Goal: Information Seeking & Learning: Learn about a topic

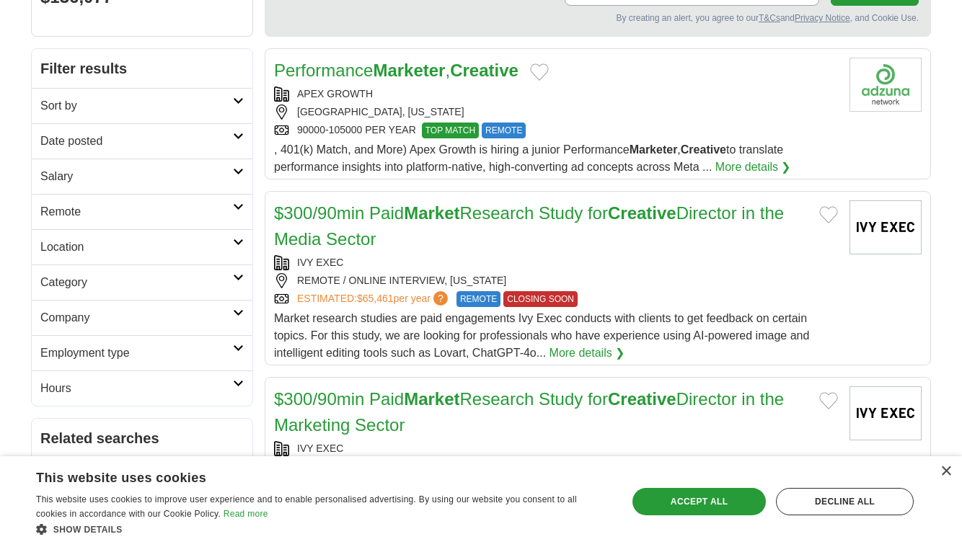
scroll to position [172, 0]
click at [236, 177] on link "Salary" at bounding box center [142, 176] width 221 height 35
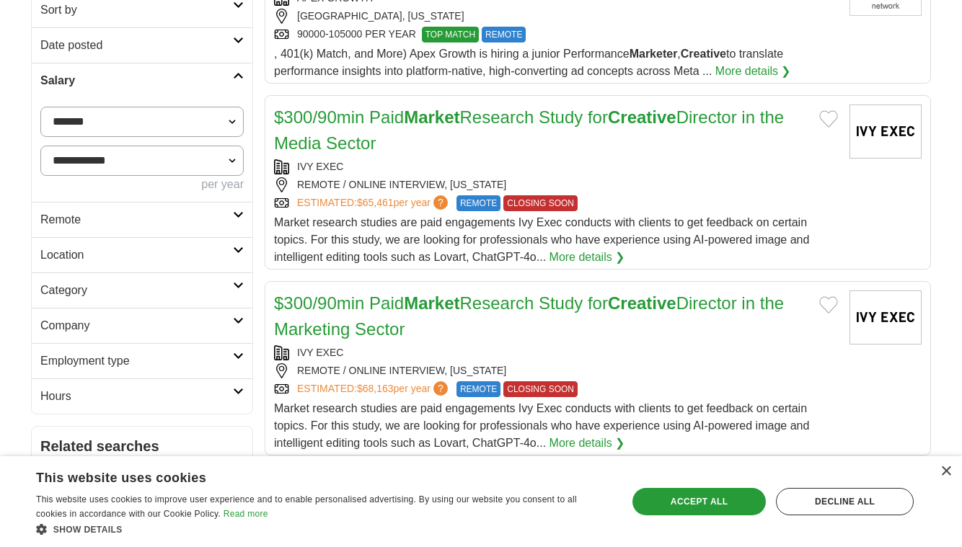
scroll to position [268, 0]
click at [207, 288] on h2 "Category" at bounding box center [136, 289] width 192 height 17
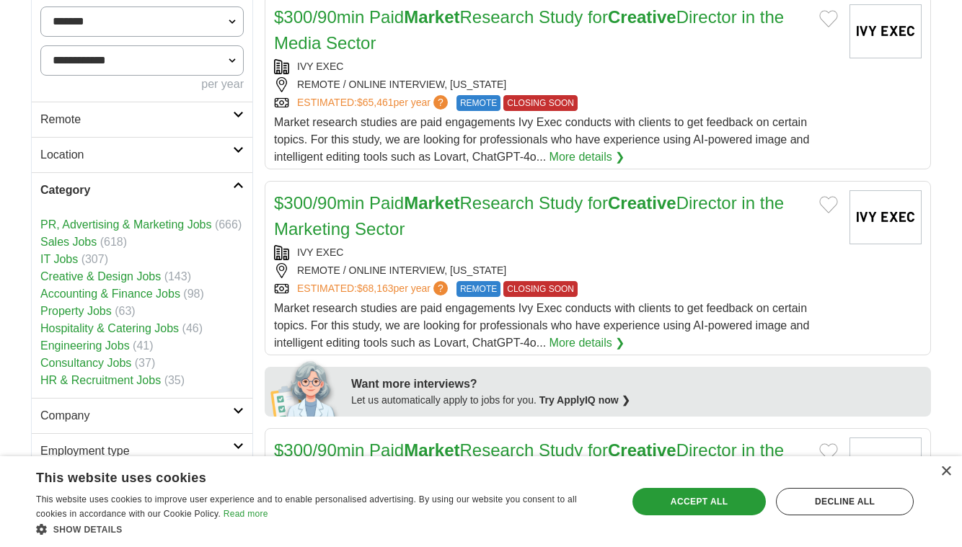
scroll to position [389, 0]
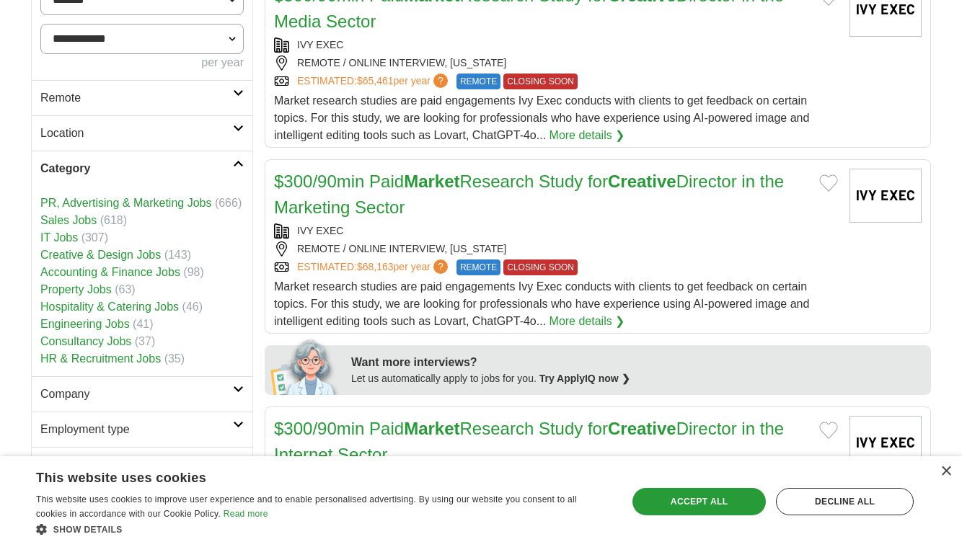
click at [115, 257] on link "Creative & Design Jobs" at bounding box center [100, 255] width 120 height 12
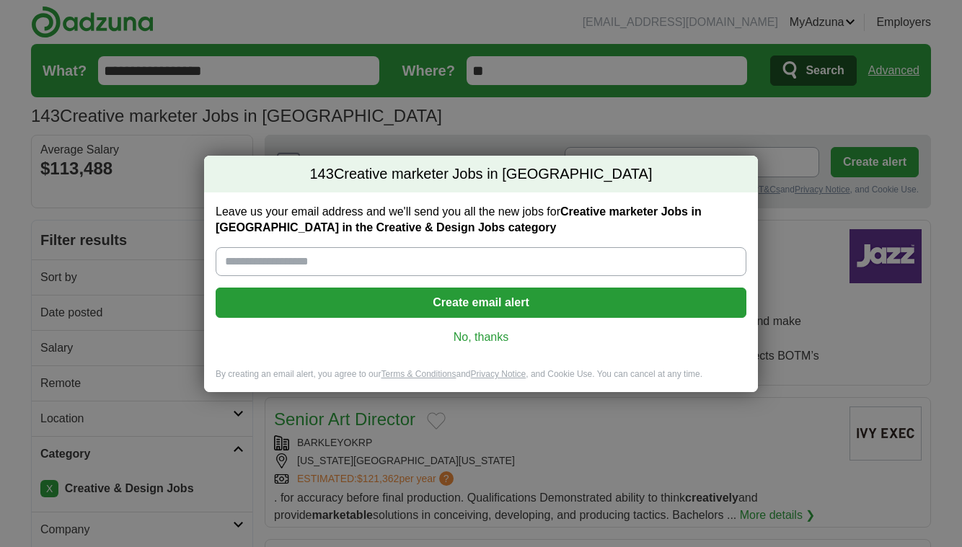
click at [497, 342] on link "No, thanks" at bounding box center [480, 337] width 507 height 16
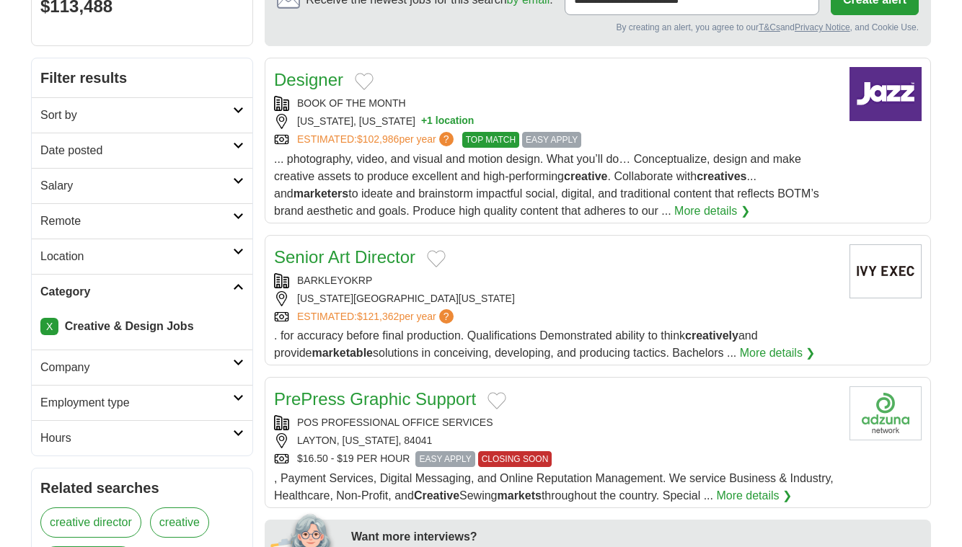
scroll to position [163, 0]
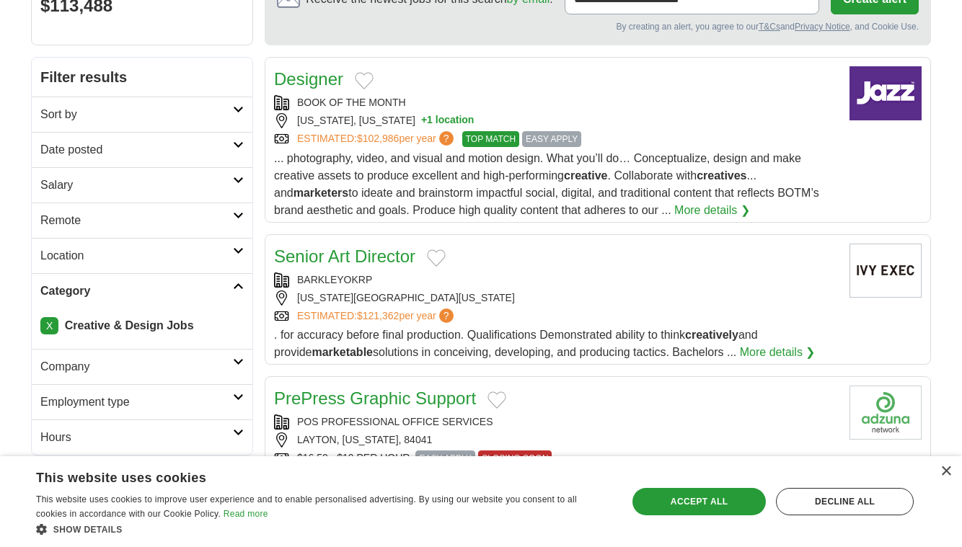
click at [239, 400] on icon at bounding box center [238, 397] width 11 height 7
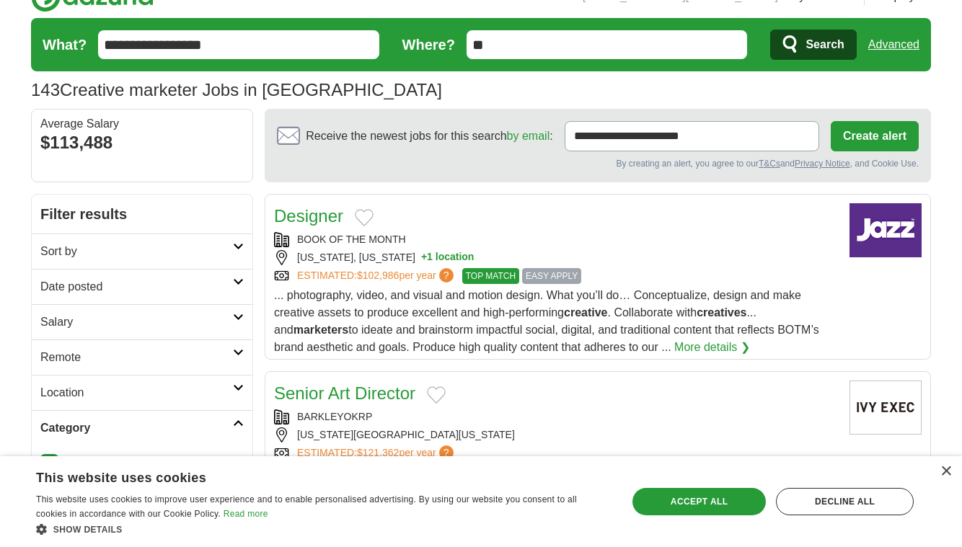
scroll to position [0, 0]
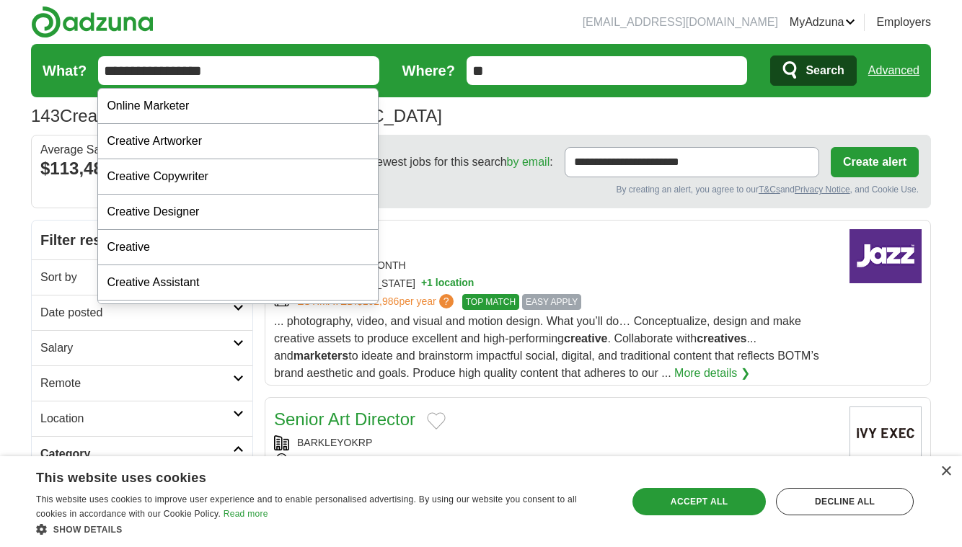
drag, startPoint x: 269, startPoint y: 81, endPoint x: 40, endPoint y: 74, distance: 229.3
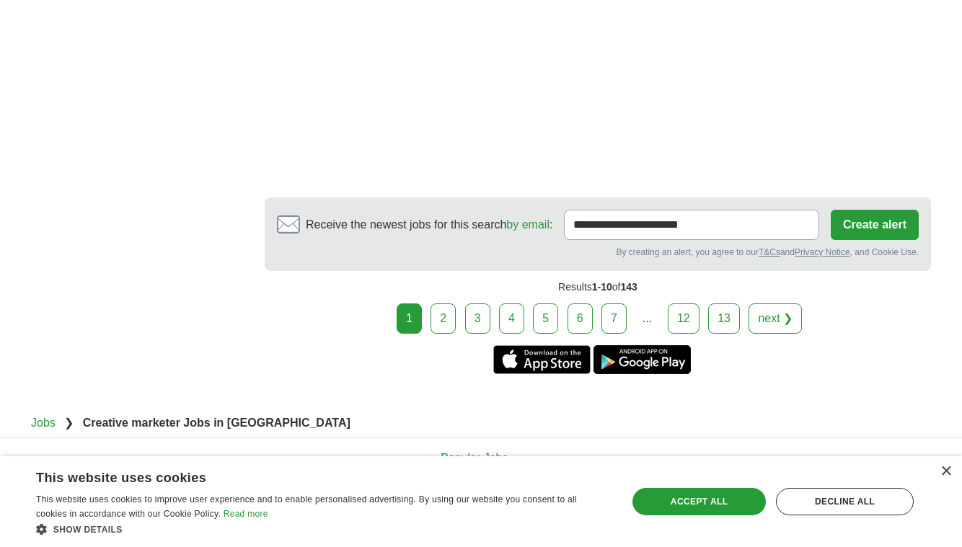
scroll to position [2550, 0]
click at [439, 303] on link "2" at bounding box center [442, 318] width 25 height 30
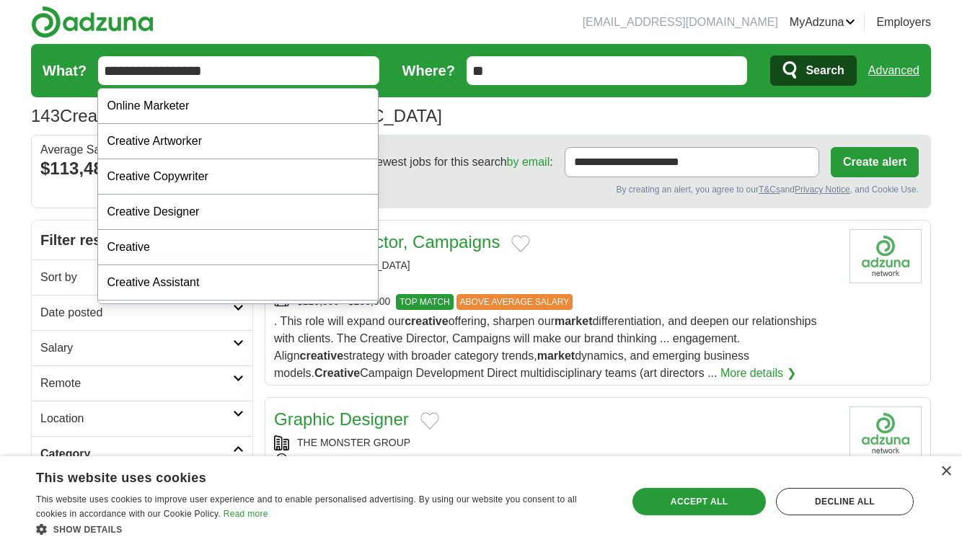
drag, startPoint x: 242, startPoint y: 63, endPoint x: 84, endPoint y: 61, distance: 157.9
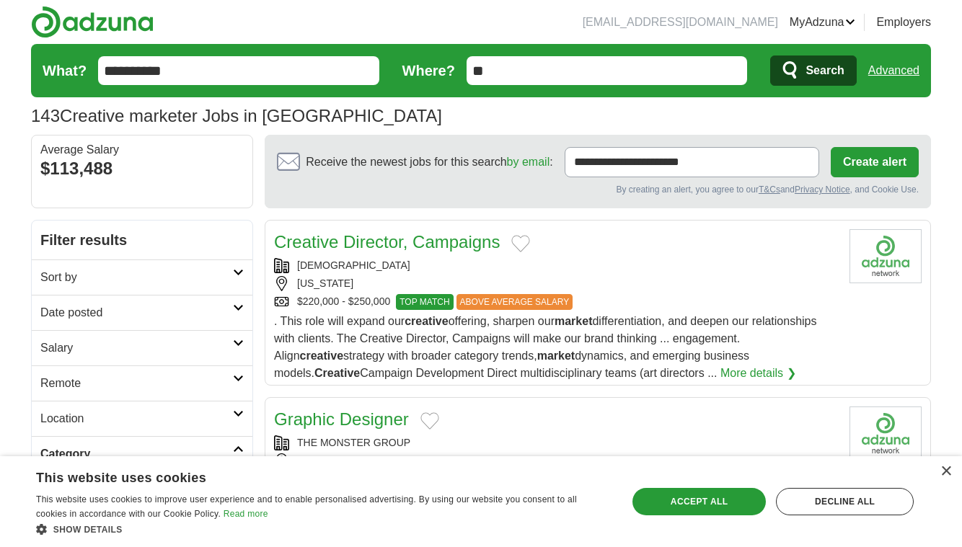
type input "**********"
click at [812, 71] on button "Search" at bounding box center [813, 71] width 86 height 30
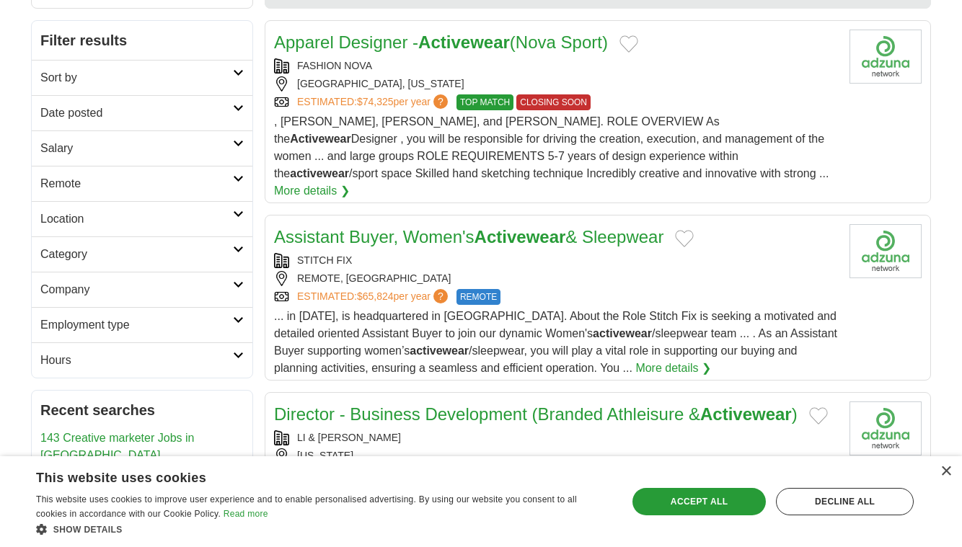
scroll to position [208, 0]
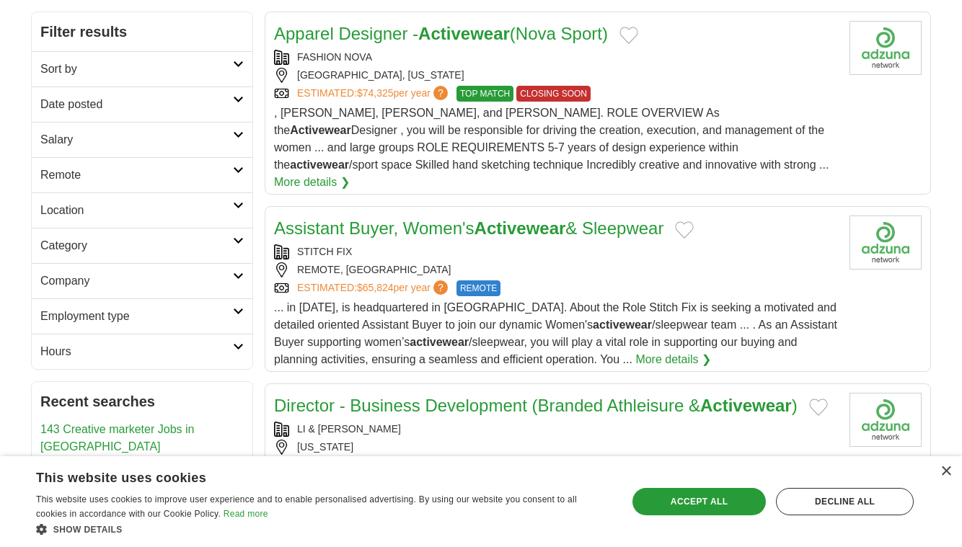
click at [203, 247] on h2 "Category" at bounding box center [136, 245] width 192 height 17
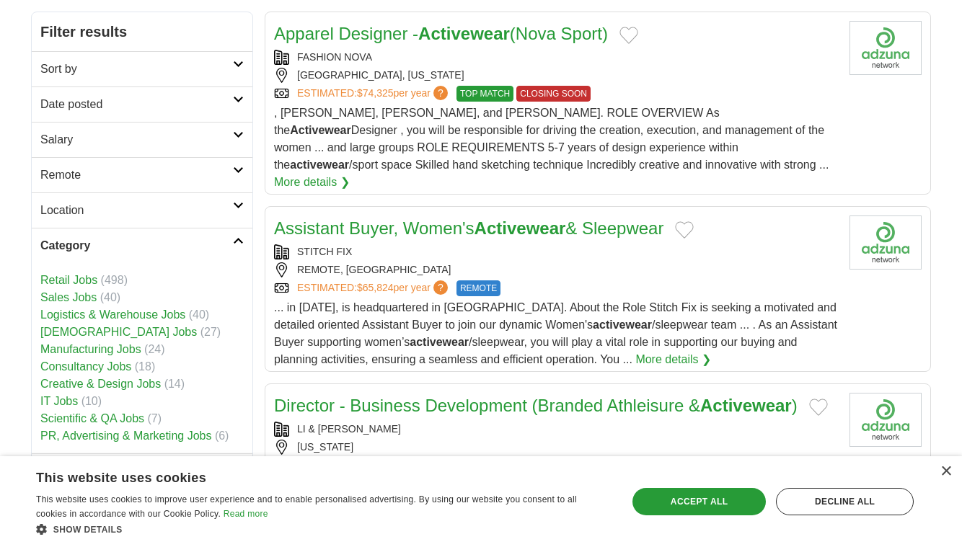
click at [143, 383] on link "Creative & Design Jobs" at bounding box center [100, 384] width 120 height 12
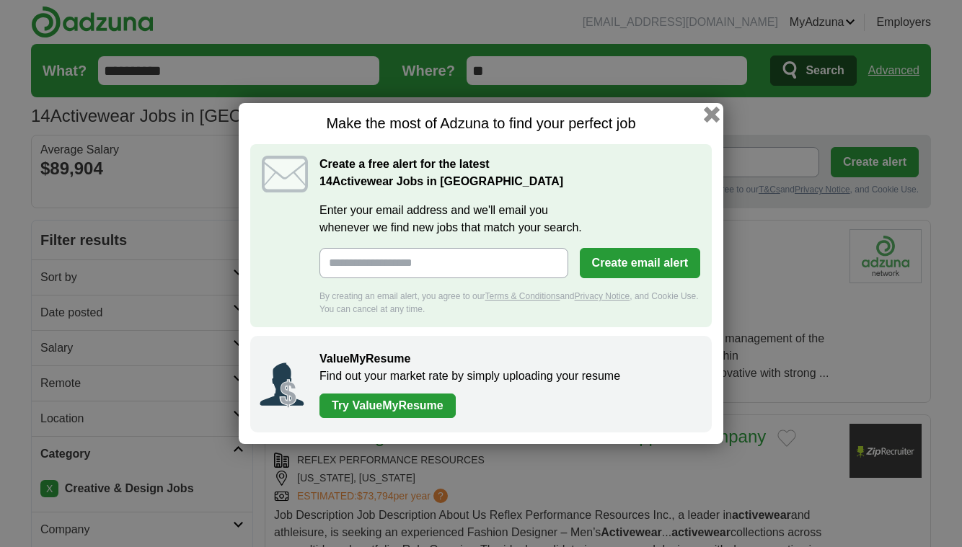
click at [709, 112] on button "button" at bounding box center [712, 115] width 16 height 16
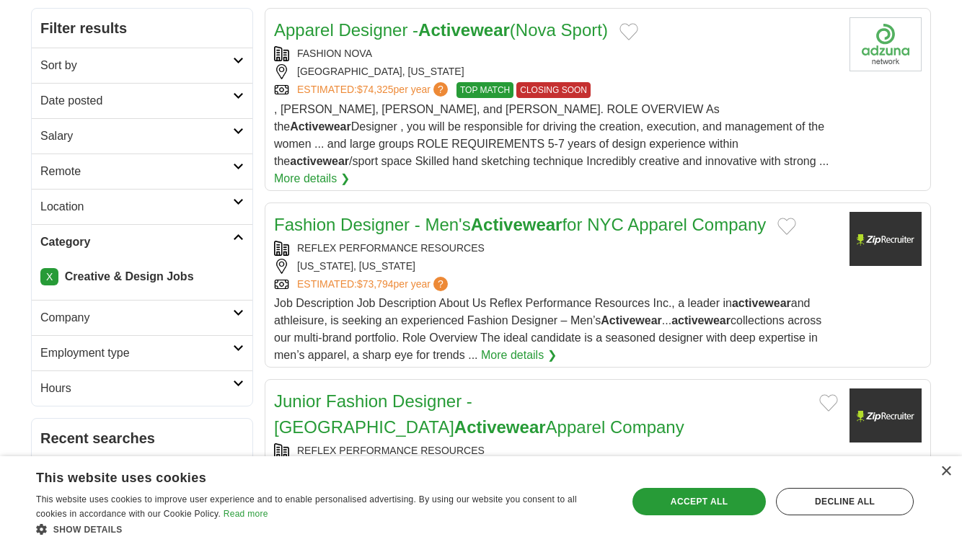
scroll to position [260, 0]
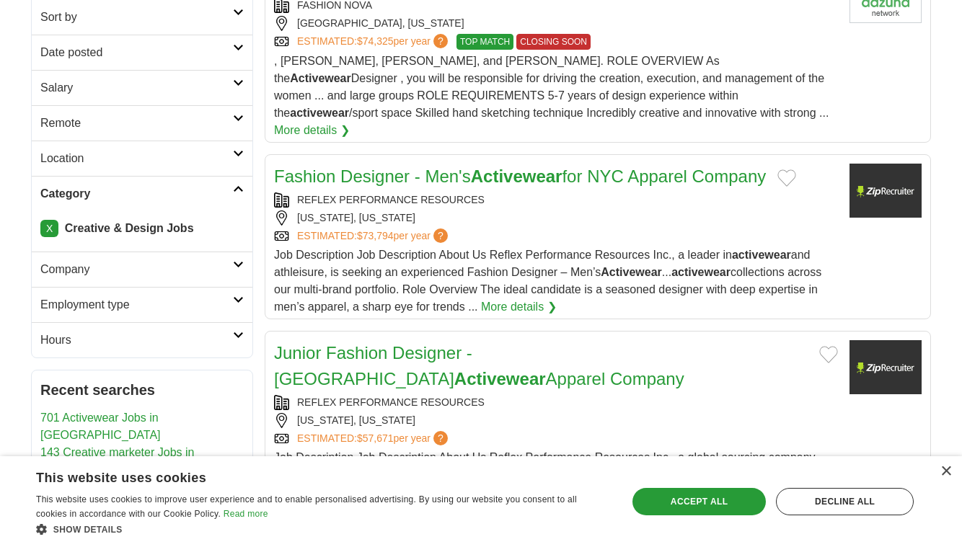
click at [225, 190] on h2 "Category" at bounding box center [136, 193] width 192 height 17
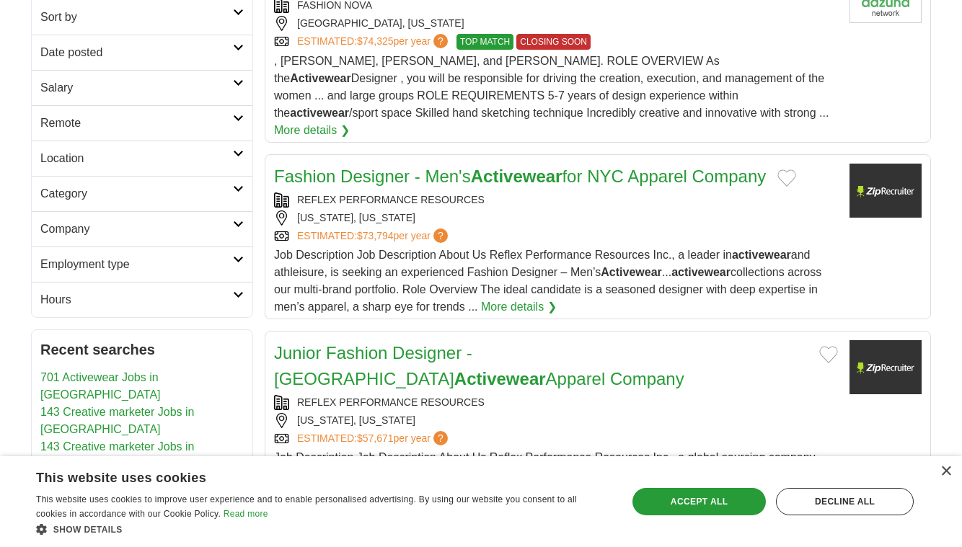
click at [225, 190] on h2 "Category" at bounding box center [136, 193] width 192 height 17
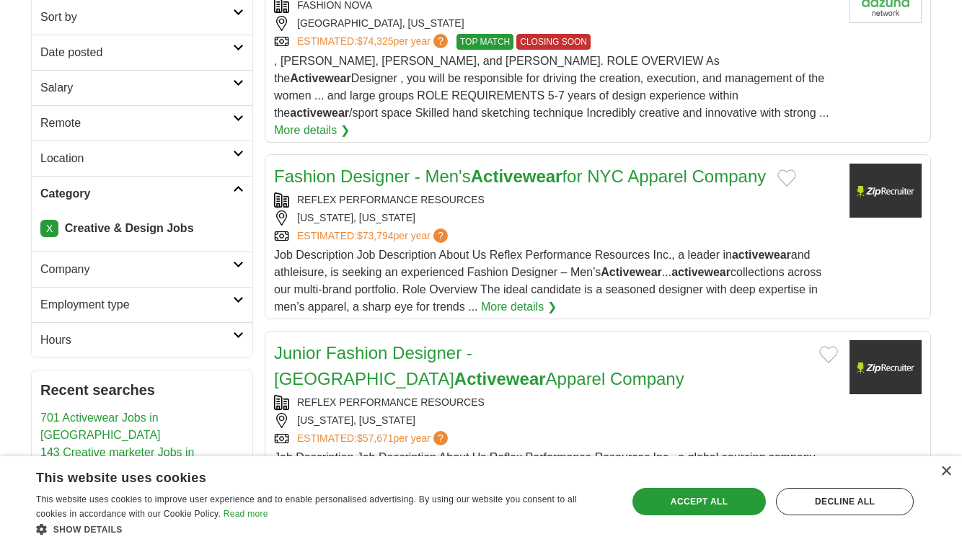
click at [49, 231] on link "X" at bounding box center [49, 228] width 18 height 17
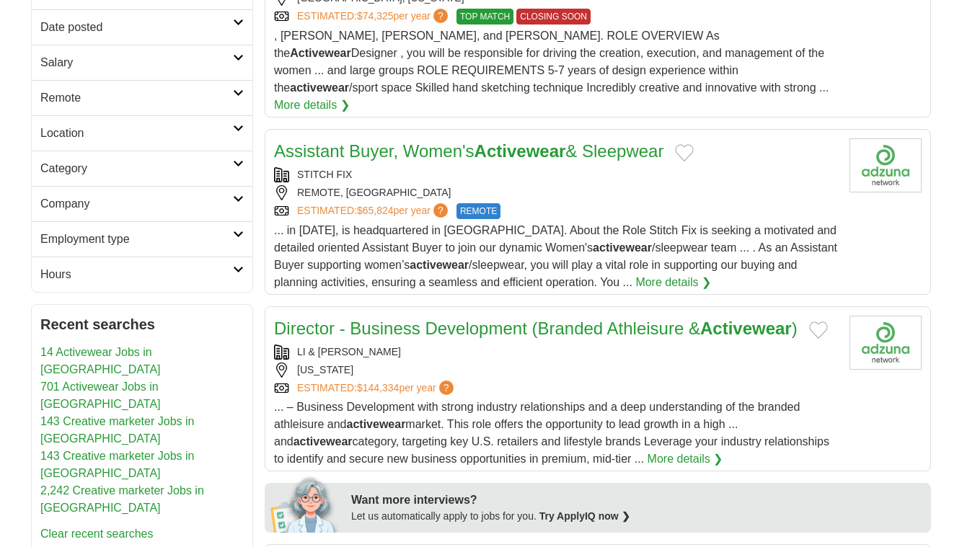
scroll to position [288, 0]
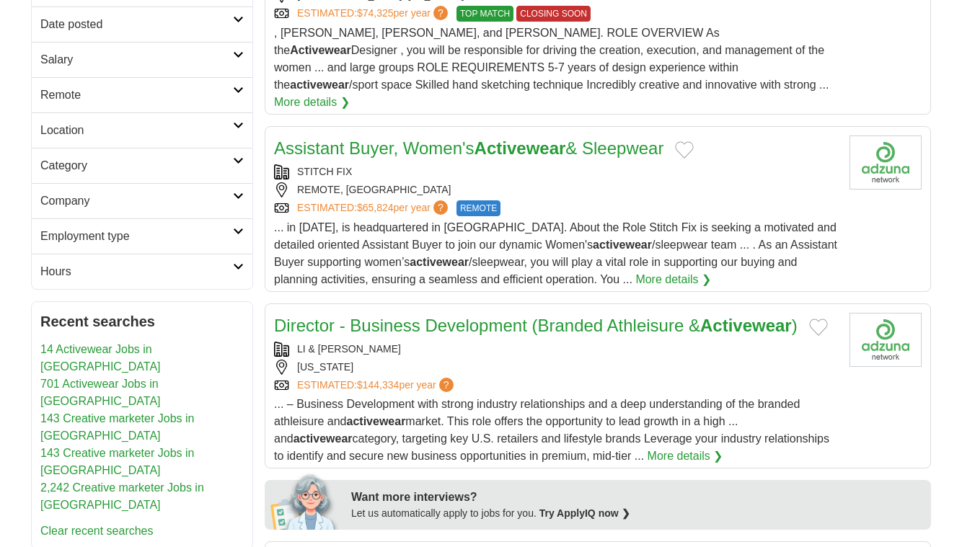
click at [240, 169] on link "Category" at bounding box center [142, 165] width 221 height 35
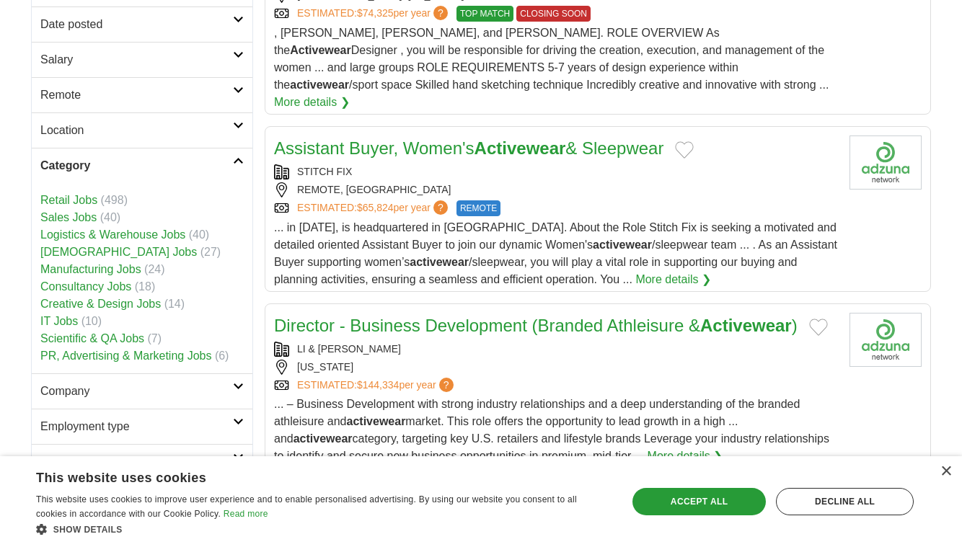
click at [155, 356] on link "PR, Advertising & Marketing Jobs" at bounding box center [125, 356] width 171 height 12
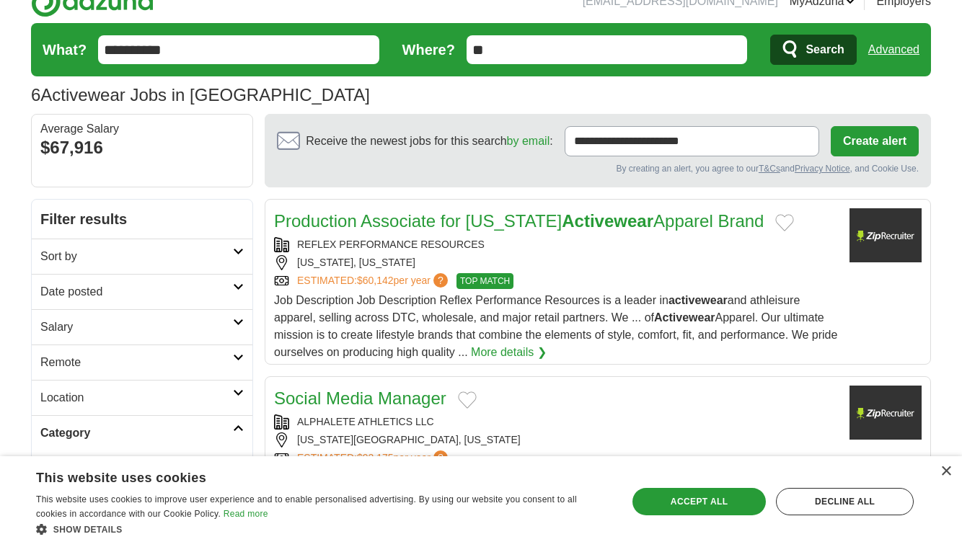
scroll to position [24, 0]
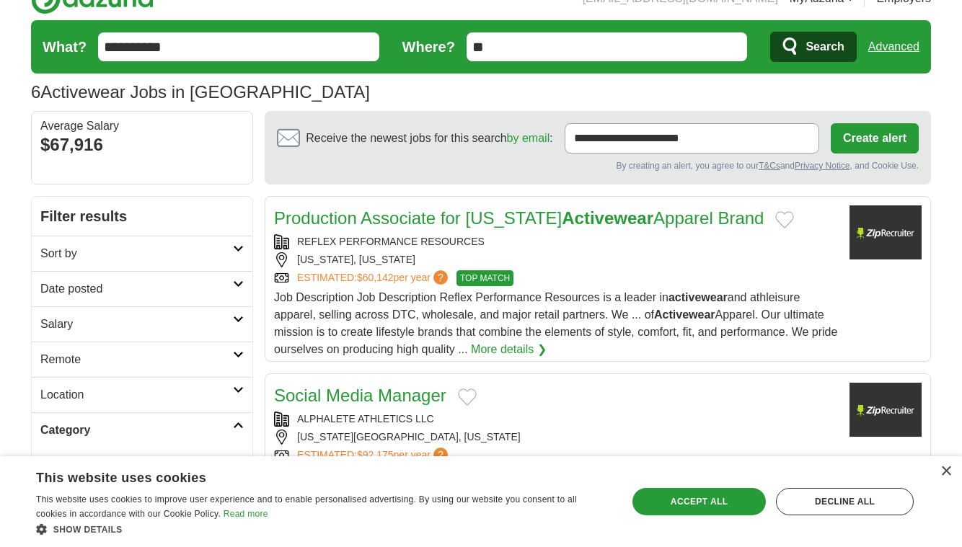
click at [432, 214] on link "Production Associate for [US_STATE] Activewear Apparel Brand" at bounding box center [518, 217] width 489 height 19
